Goal: Obtain resource: Download file/media

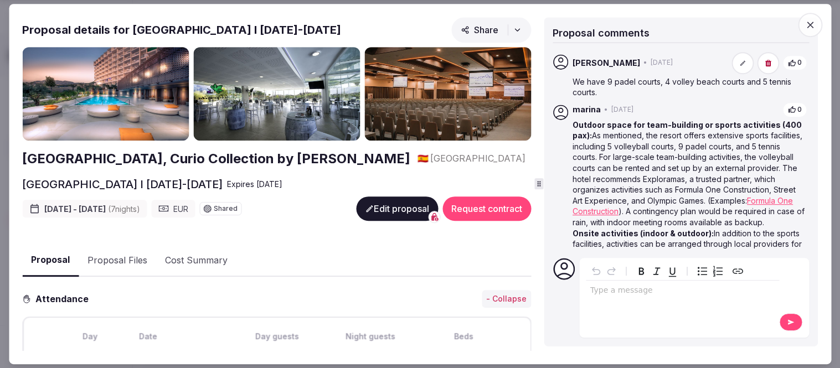
click at [810, 21] on icon "button" at bounding box center [810, 24] width 11 height 11
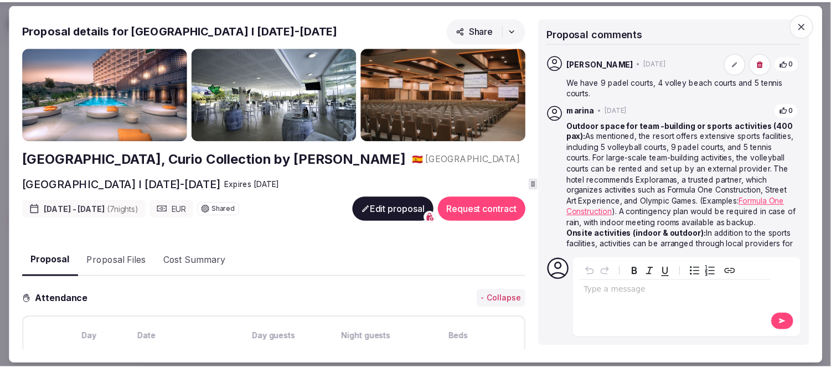
scroll to position [3261, 0]
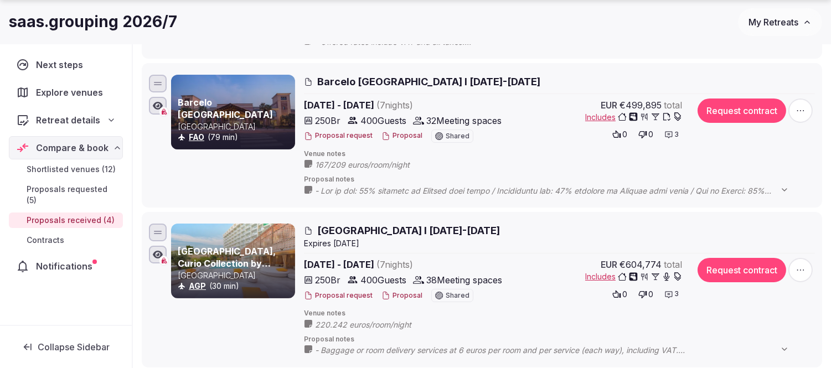
click at [759, 20] on span "My Retreats" at bounding box center [774, 22] width 50 height 11
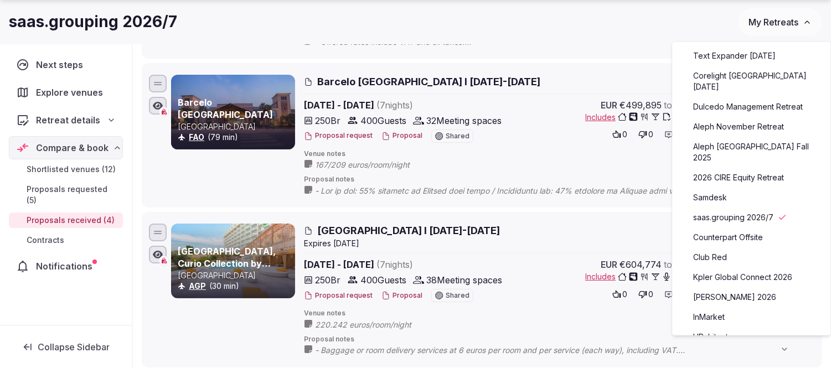
scroll to position [123, 0]
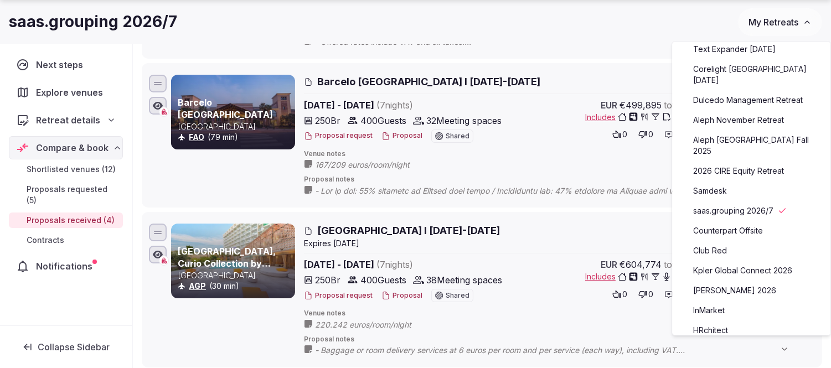
click at [743, 222] on link "Counterpart Offsite" at bounding box center [751, 231] width 136 height 18
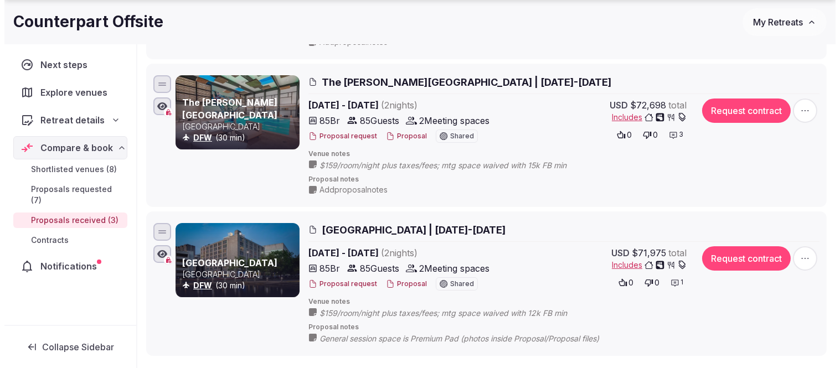
scroll to position [307, 0]
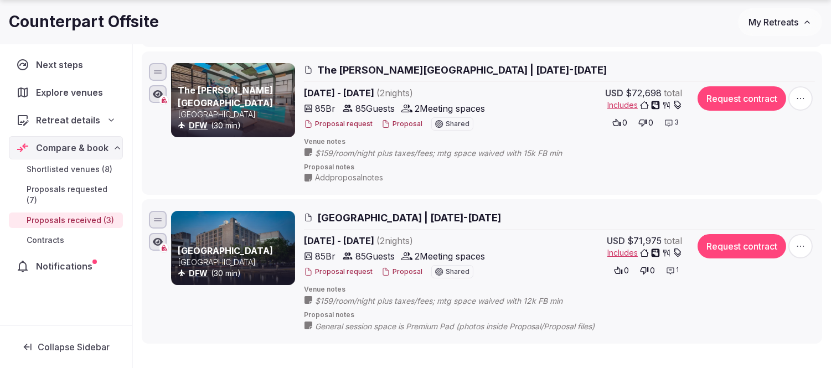
click at [393, 270] on button "Proposal" at bounding box center [402, 271] width 41 height 9
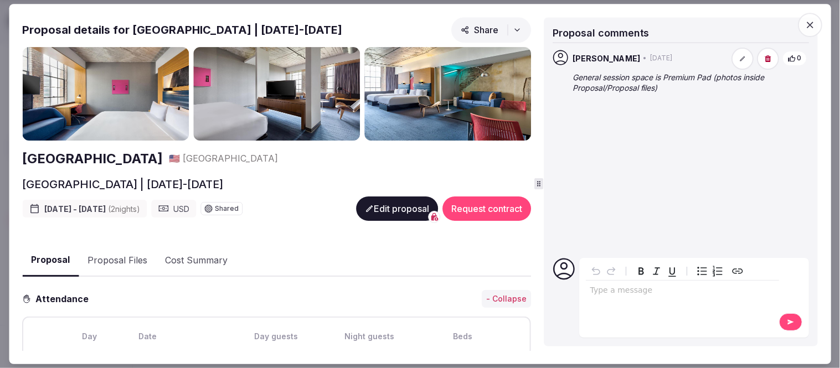
click at [122, 259] on button "Proposal Files" at bounding box center [118, 261] width 78 height 32
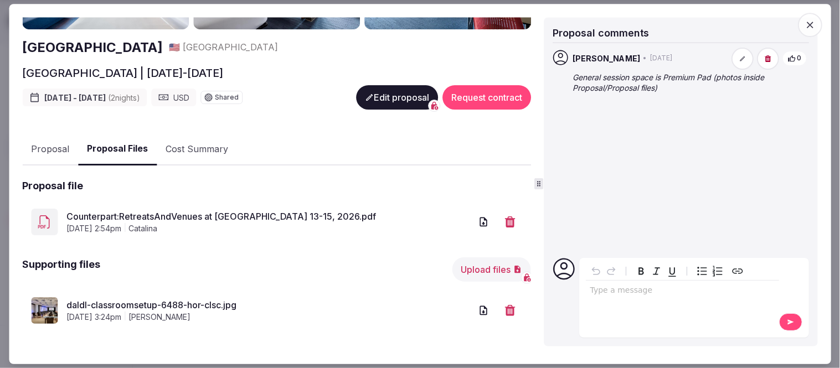
scroll to position [112, 0]
click at [477, 268] on button "Upload files" at bounding box center [491, 269] width 79 height 24
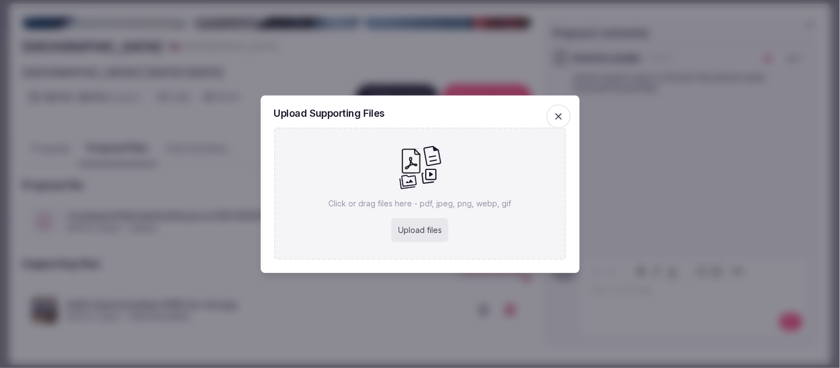
click at [410, 177] on icon at bounding box center [407, 182] width 17 height 14
type input "**********"
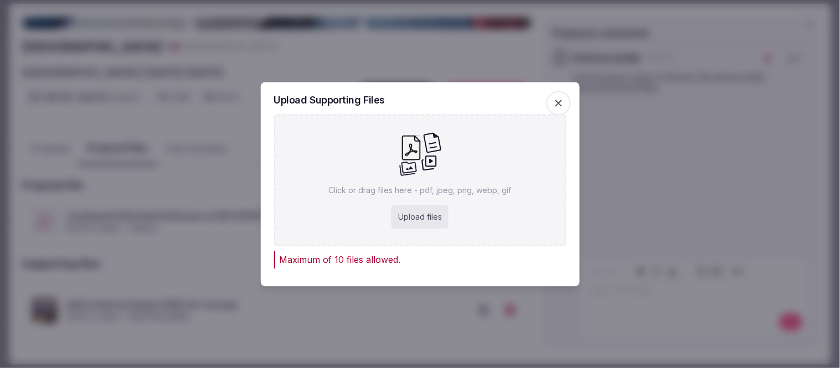
click at [558, 101] on icon "button" at bounding box center [558, 102] width 11 height 11
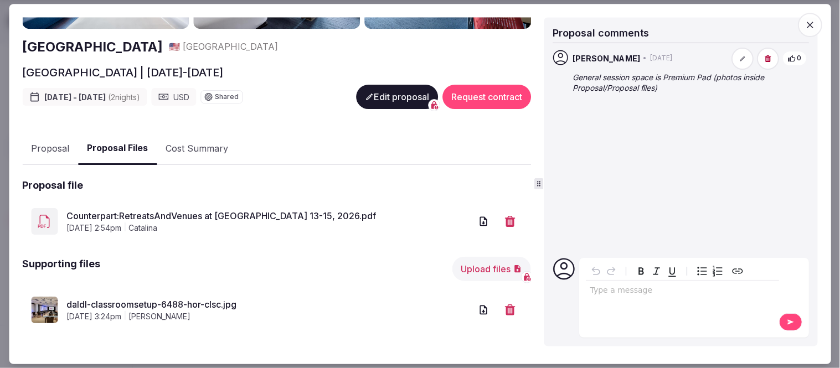
click at [478, 268] on button "Upload files" at bounding box center [491, 269] width 79 height 24
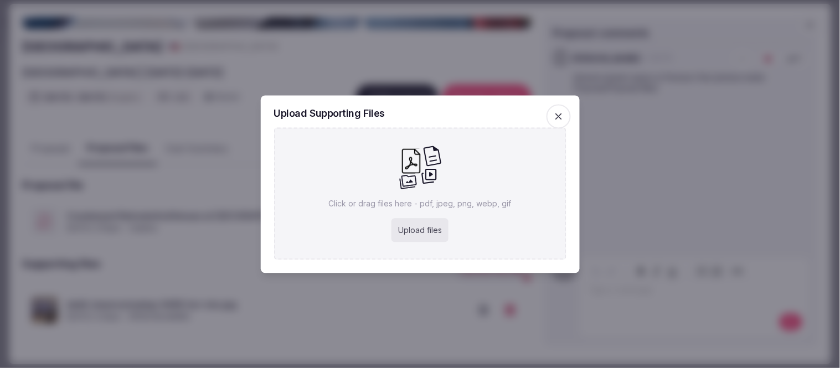
click at [399, 184] on icon at bounding box center [420, 167] width 43 height 45
type input "**********"
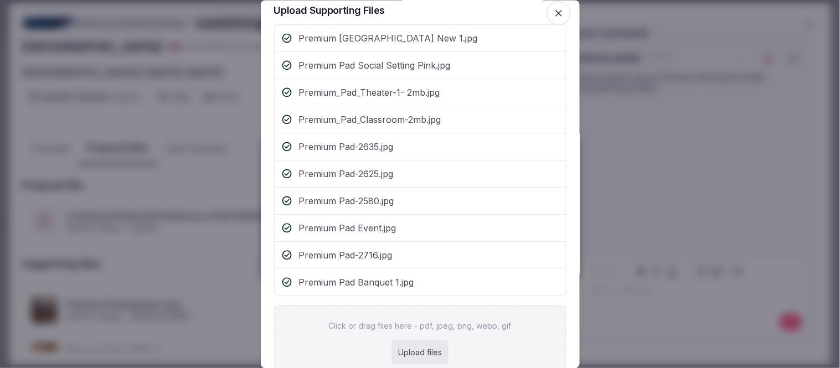
scroll to position [0, 0]
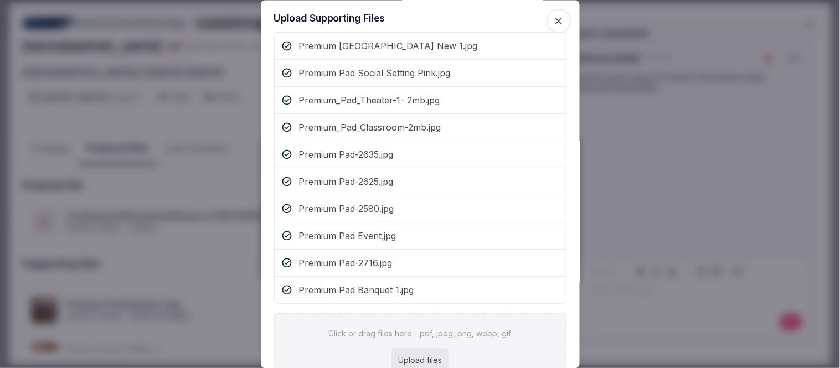
click at [553, 22] on icon "button" at bounding box center [558, 21] width 11 height 11
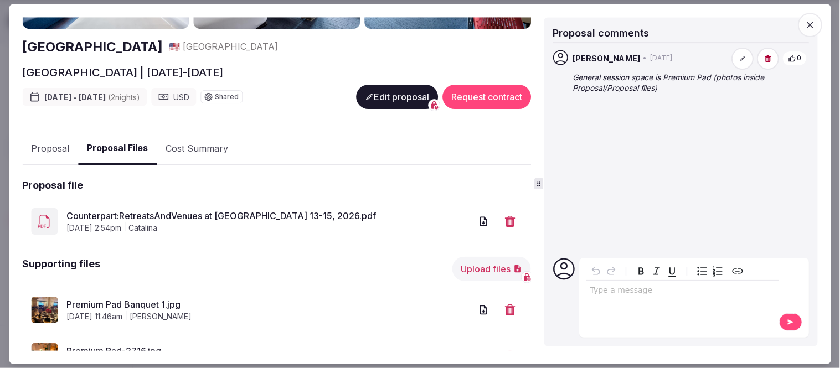
click at [817, 23] on span "button" at bounding box center [810, 25] width 24 height 24
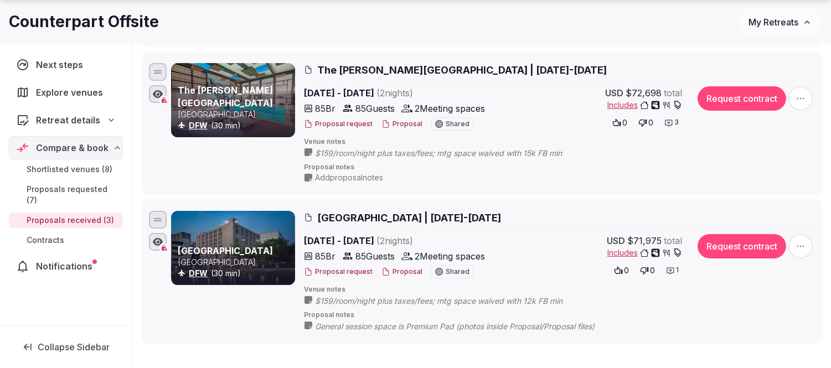
click at [395, 123] on button "Proposal" at bounding box center [402, 124] width 41 height 9
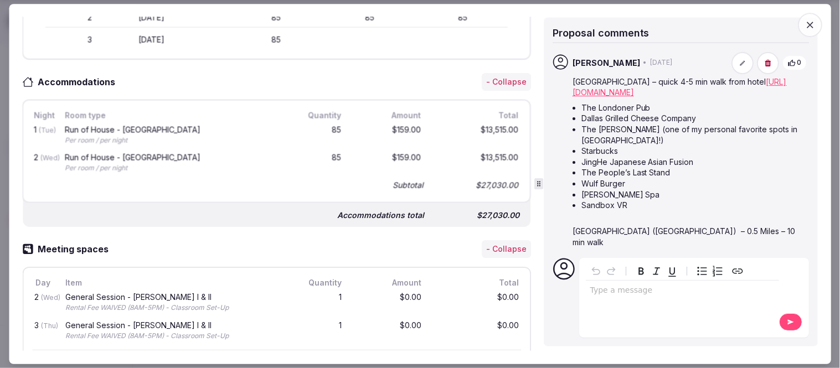
scroll to position [61, 0]
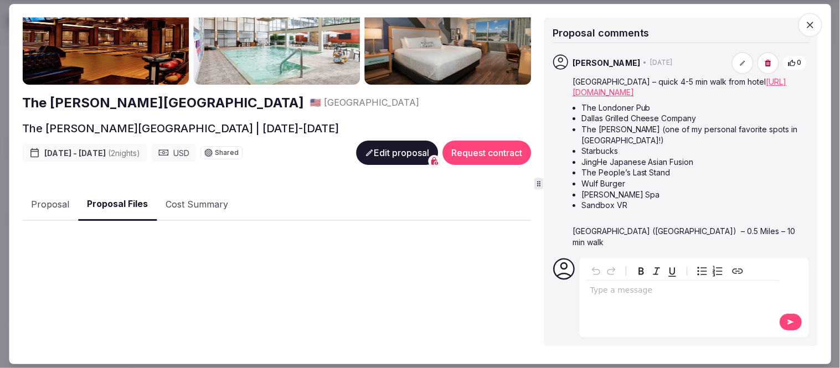
click at [128, 201] on button "Proposal Files" at bounding box center [117, 205] width 79 height 33
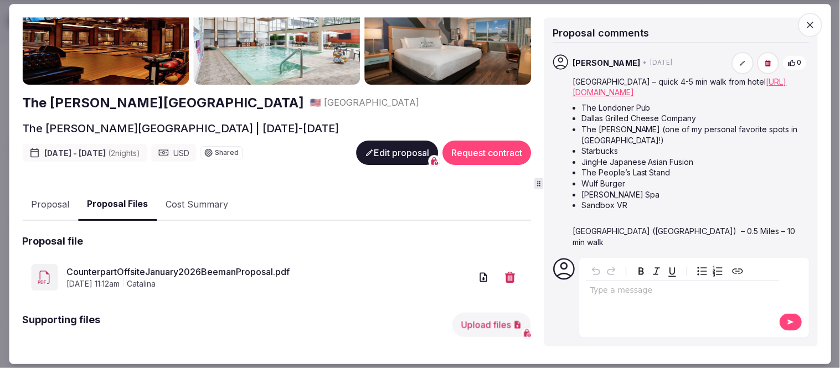
click at [188, 265] on link "CounterpartOffsiteJanuary2026BeemanProposal.pdf" at bounding box center [268, 271] width 405 height 13
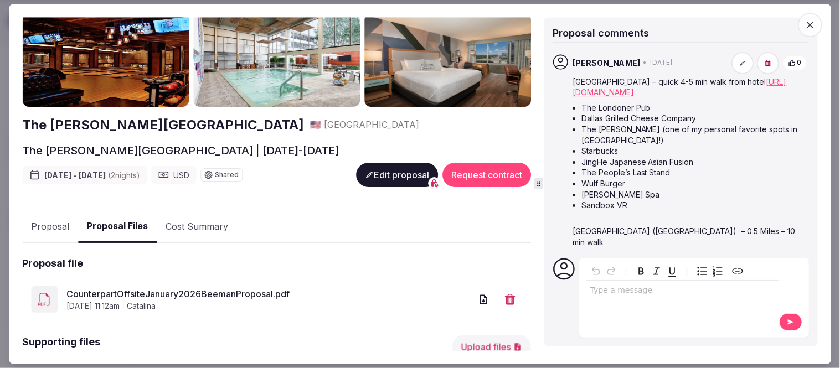
scroll to position [0, 0]
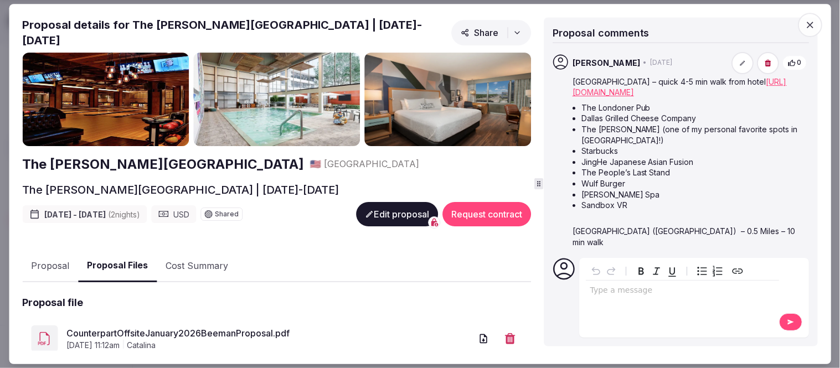
click at [46, 256] on button "Proposal" at bounding box center [50, 266] width 56 height 32
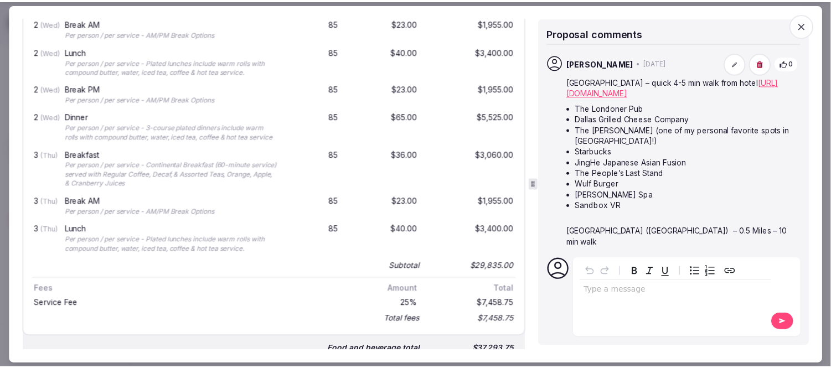
scroll to position [984, 0]
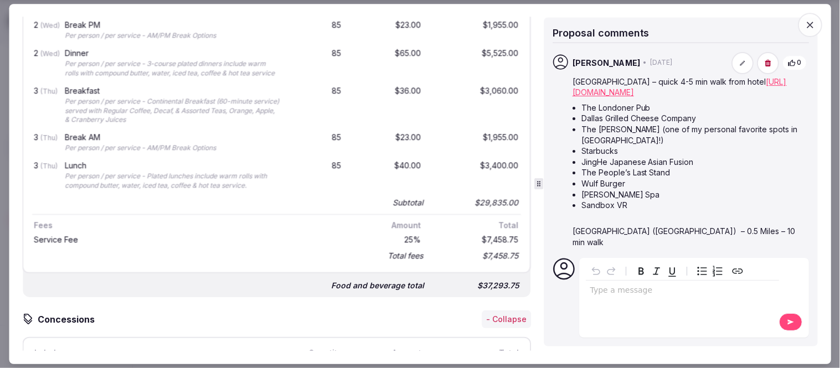
click at [815, 23] on icon "button" at bounding box center [810, 24] width 11 height 11
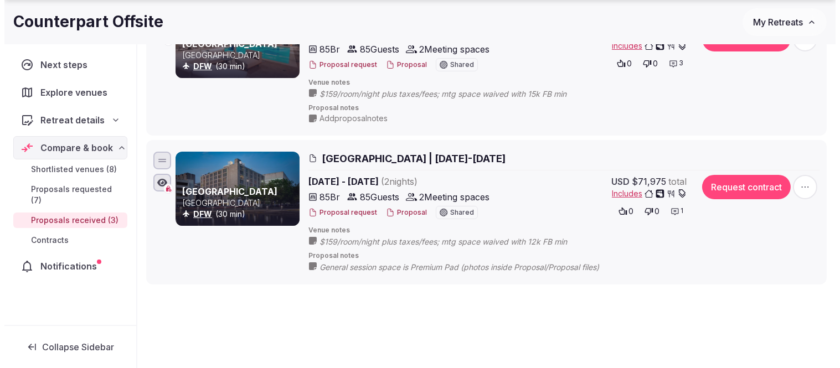
scroll to position [369, 0]
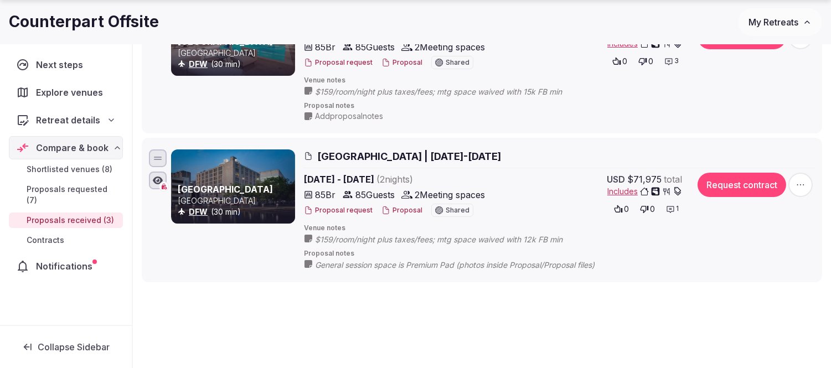
click at [397, 214] on button "Proposal" at bounding box center [402, 210] width 41 height 9
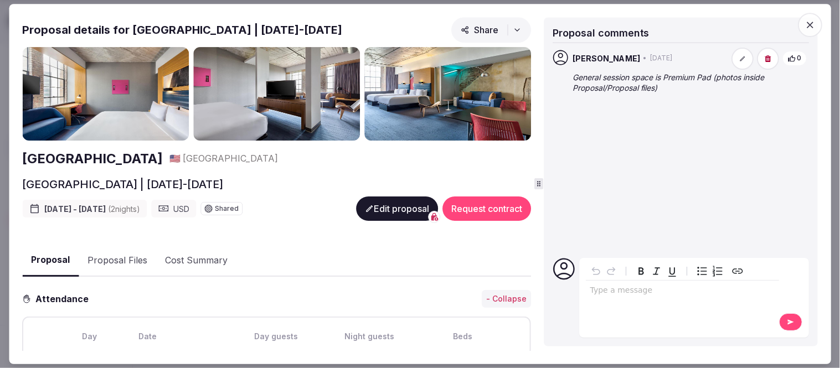
click at [134, 263] on button "Proposal Files" at bounding box center [118, 261] width 78 height 32
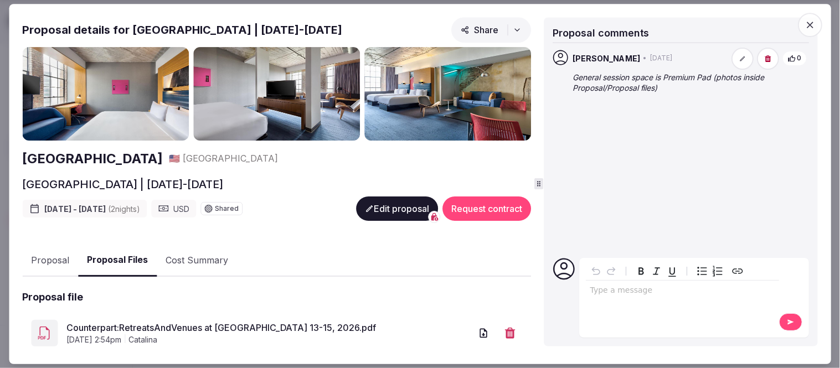
click at [164, 325] on link "Counterpart:RetreatsAndVenues at [GEOGRAPHIC_DATA] 13-15, 2026.pdf" at bounding box center [268, 327] width 405 height 13
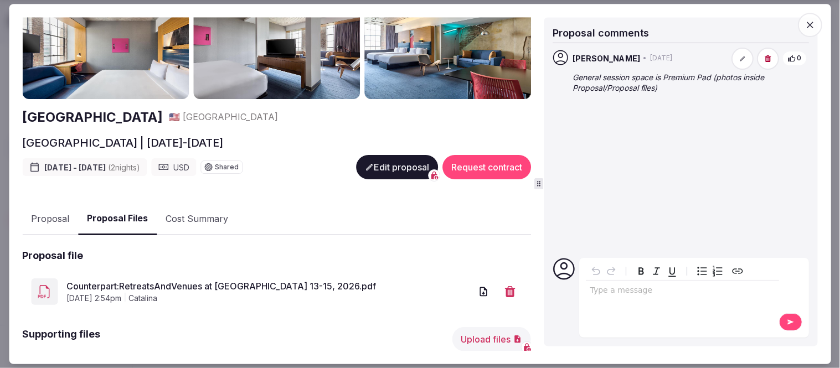
scroll to position [0, 0]
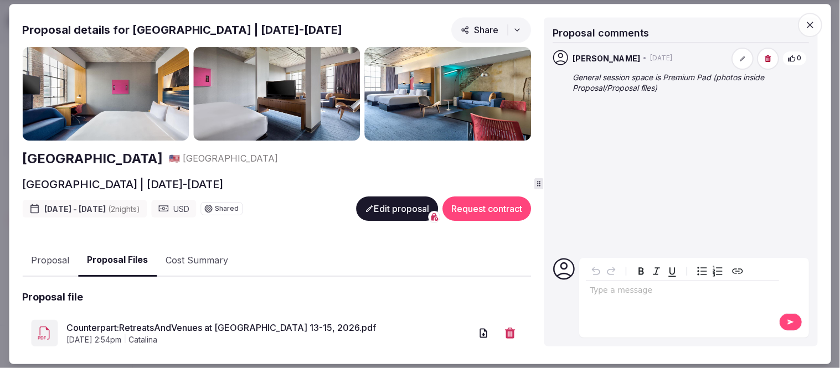
click at [151, 328] on link "Counterpart:RetreatsAndVenues at [GEOGRAPHIC_DATA] 13-15, 2026.pdf" at bounding box center [268, 327] width 405 height 13
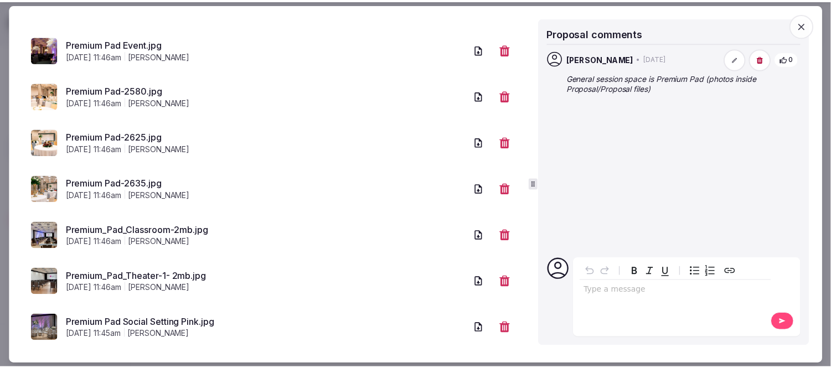
scroll to position [577, 0]
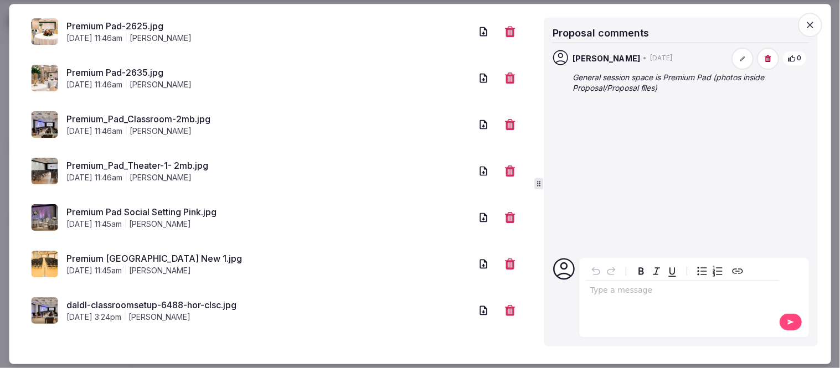
click at [813, 25] on icon "button" at bounding box center [810, 24] width 11 height 11
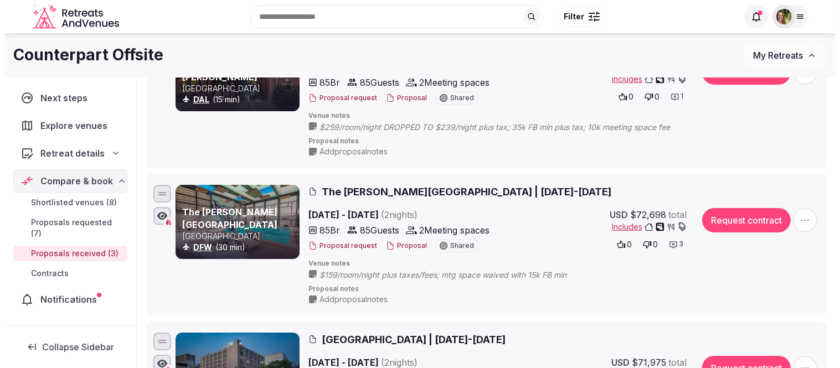
scroll to position [184, 0]
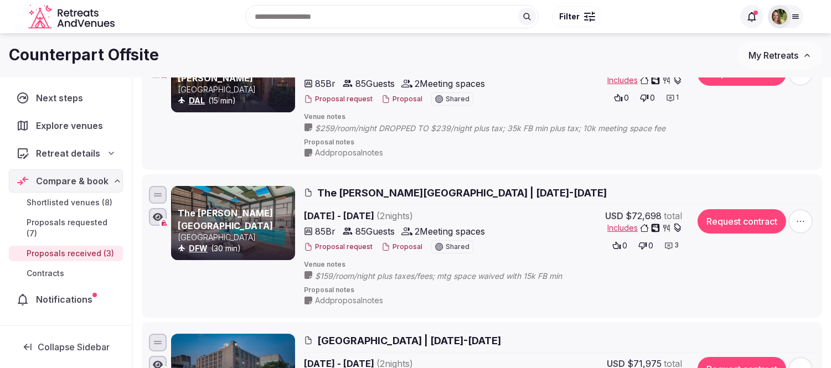
click at [400, 251] on button "Proposal" at bounding box center [402, 247] width 41 height 9
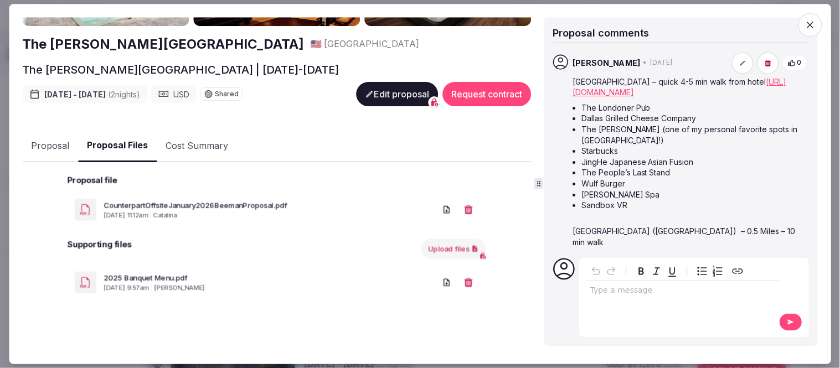
click at [121, 131] on button "Proposal Files" at bounding box center [117, 146] width 79 height 33
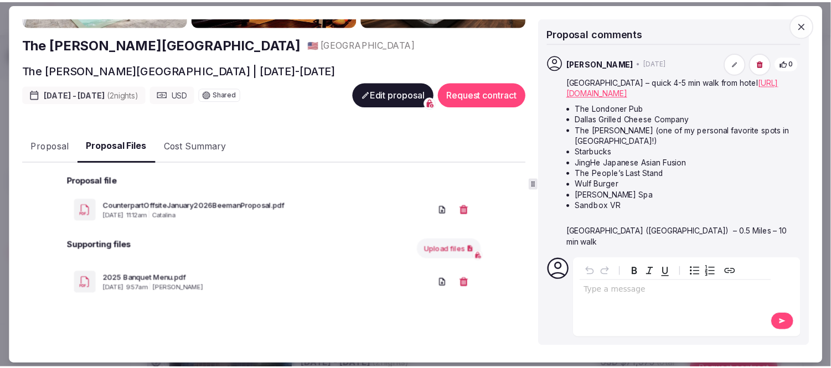
scroll to position [112, 0]
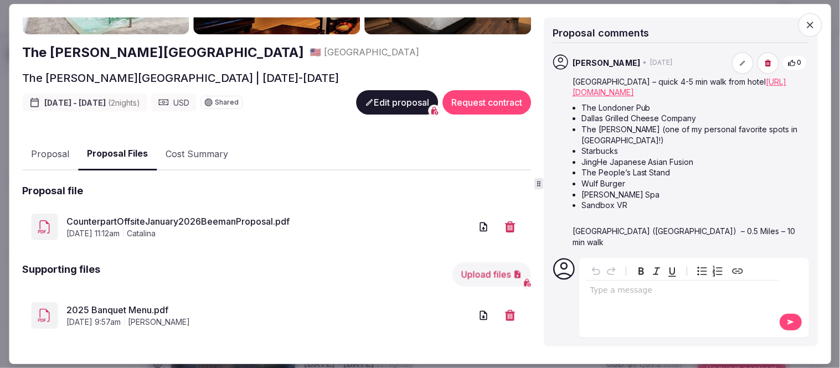
click at [187, 215] on link "CounterpartOffsiteJanuary2026BeemanProposal.pdf" at bounding box center [268, 221] width 405 height 13
click at [811, 25] on icon "button" at bounding box center [810, 24] width 11 height 11
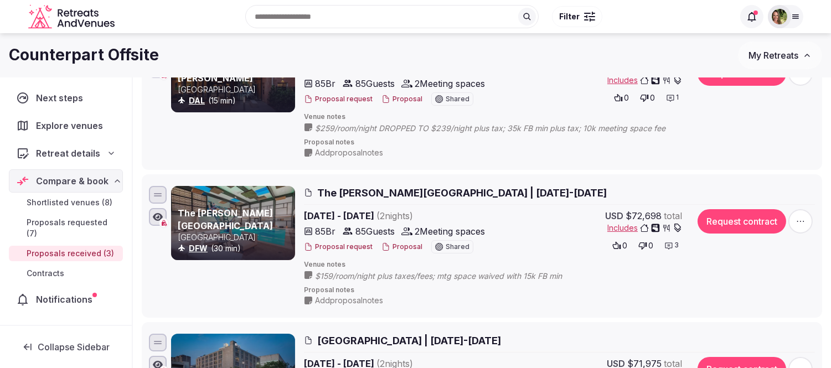
scroll to position [0, 0]
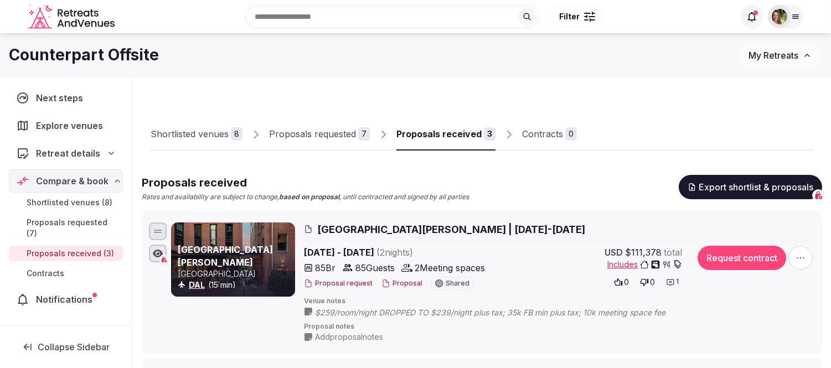
click at [784, 13] on img at bounding box center [780, 17] width 16 height 16
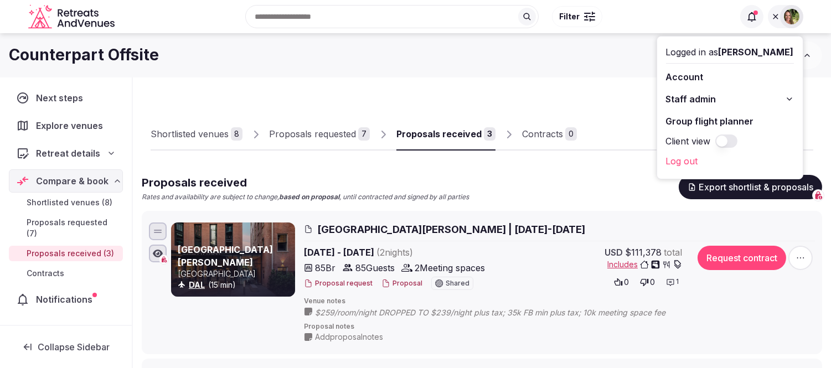
click at [616, 63] on div "Counterpart Offsite" at bounding box center [373, 55] width 729 height 22
click at [774, 17] on icon at bounding box center [775, 16] width 9 height 9
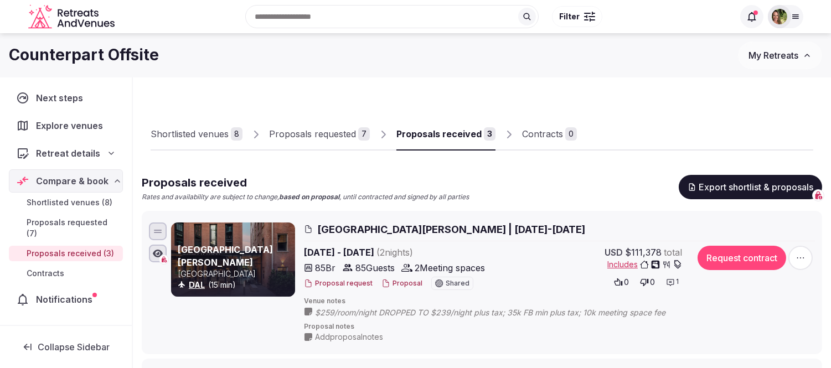
click at [768, 56] on span "My Retreats" at bounding box center [774, 55] width 50 height 11
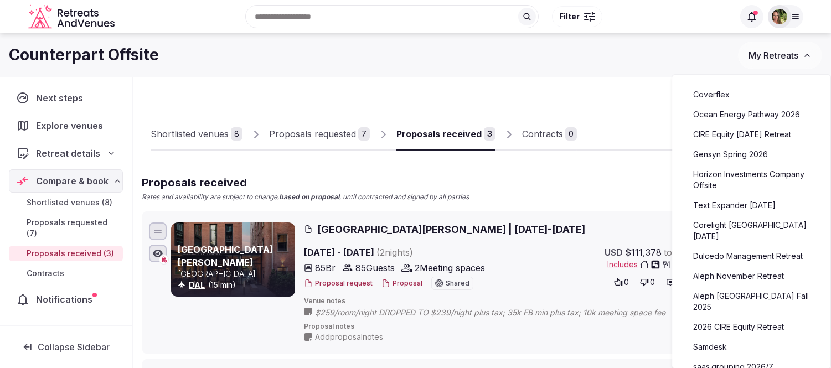
click at [728, 358] on link "saas.grouping 2026/7" at bounding box center [751, 367] width 136 height 18
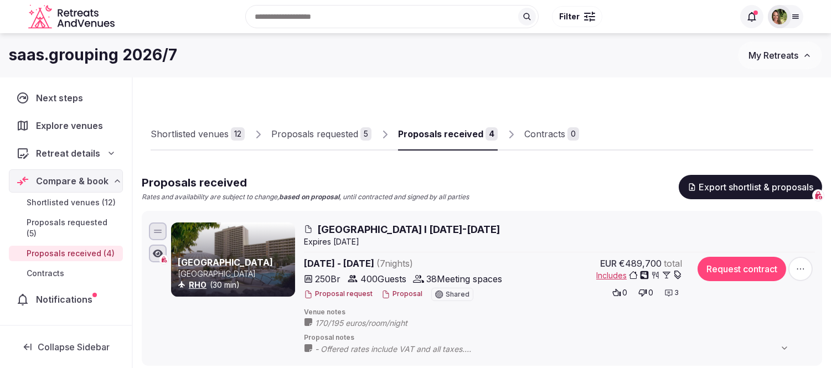
click at [438, 135] on div "Proposals received" at bounding box center [440, 133] width 85 height 13
